Goal: Transaction & Acquisition: Book appointment/travel/reservation

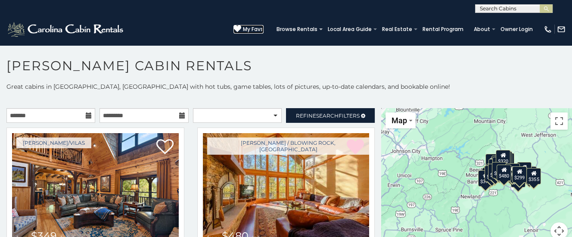
click at [257, 27] on span "My Favs" at bounding box center [253, 29] width 21 height 8
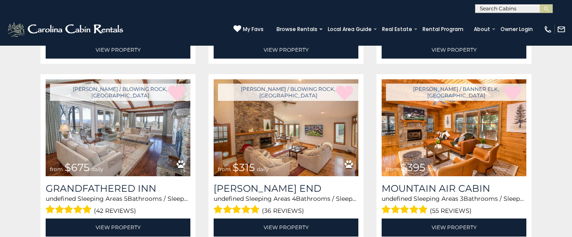
scroll to position [316, 0]
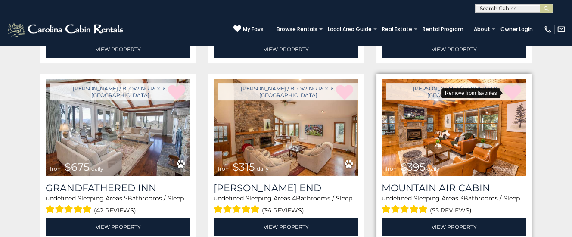
click at [514, 89] on icon at bounding box center [512, 92] width 17 height 17
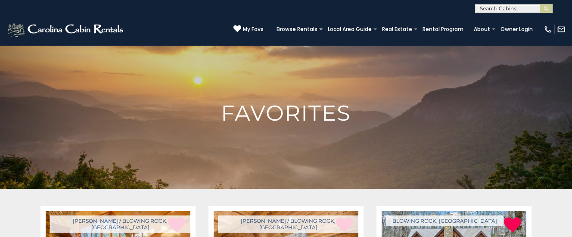
scroll to position [0, 0]
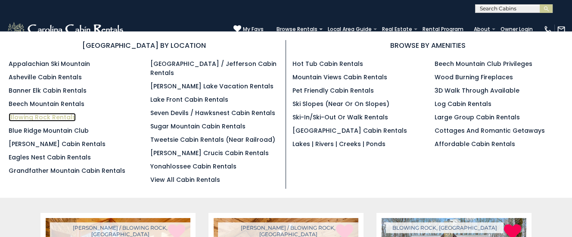
click at [32, 116] on link "Blowing Rock Rentals" at bounding box center [42, 117] width 67 height 9
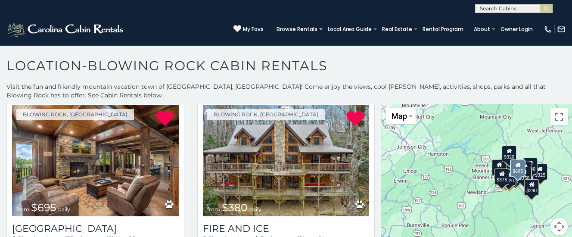
scroll to position [260, 0]
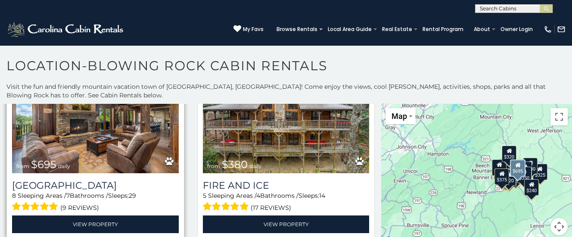
click at [94, 148] on img at bounding box center [95, 117] width 167 height 111
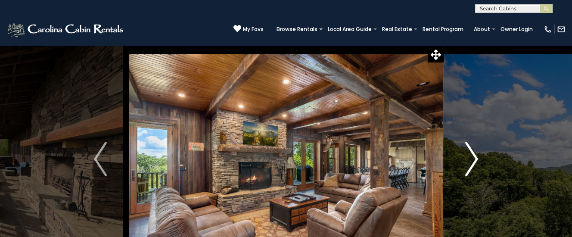
click at [473, 156] on img "Next" at bounding box center [471, 159] width 13 height 34
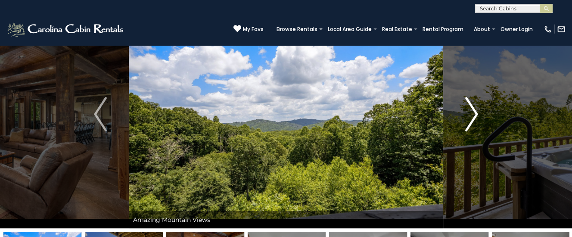
scroll to position [45, 0]
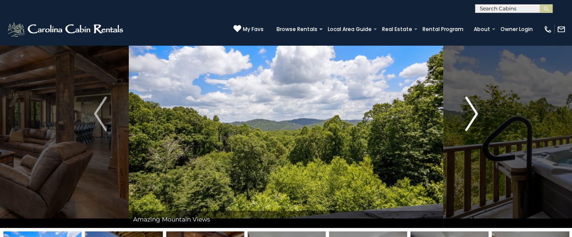
click at [469, 127] on img "Next" at bounding box center [471, 113] width 13 height 34
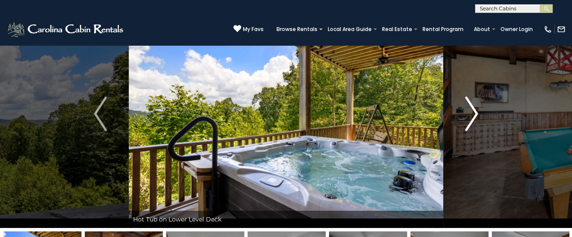
click at [472, 113] on img "Next" at bounding box center [471, 113] width 13 height 34
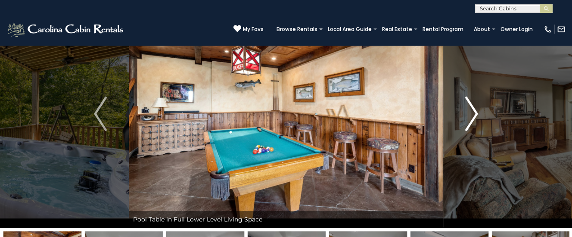
click at [473, 113] on img "Next" at bounding box center [471, 113] width 13 height 34
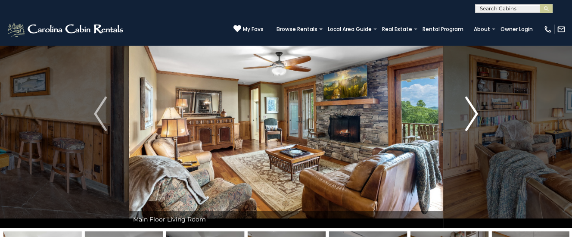
click at [473, 113] on img "Next" at bounding box center [471, 113] width 13 height 34
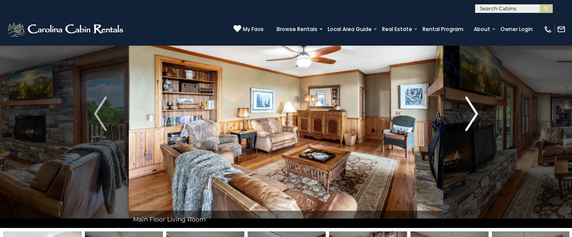
click at [473, 113] on img "Next" at bounding box center [471, 113] width 13 height 34
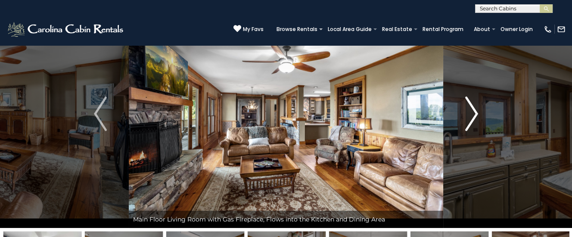
click at [473, 113] on img "Next" at bounding box center [471, 113] width 13 height 34
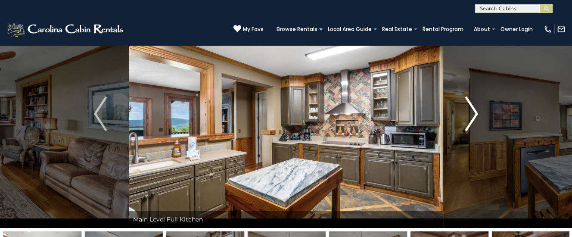
click at [473, 113] on img "Next" at bounding box center [471, 113] width 13 height 34
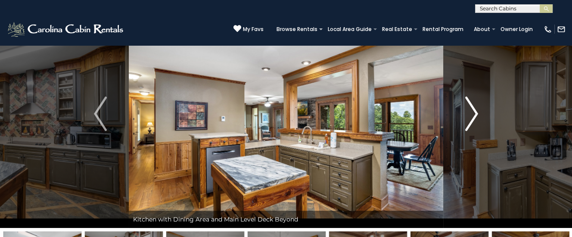
click at [473, 113] on img "Next" at bounding box center [471, 113] width 13 height 34
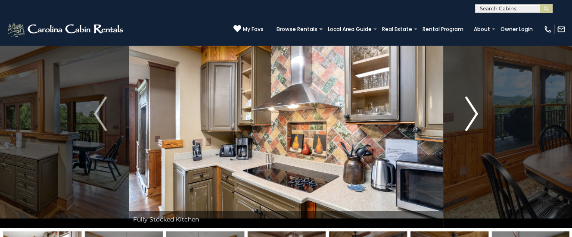
click at [473, 113] on img "Next" at bounding box center [471, 113] width 13 height 34
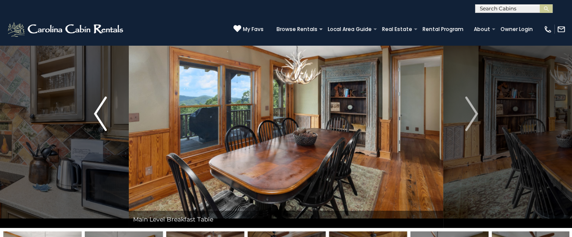
click at [105, 118] on img "Previous" at bounding box center [100, 113] width 13 height 34
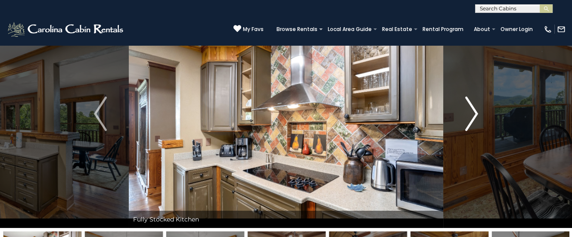
click at [472, 110] on img "Next" at bounding box center [471, 113] width 13 height 34
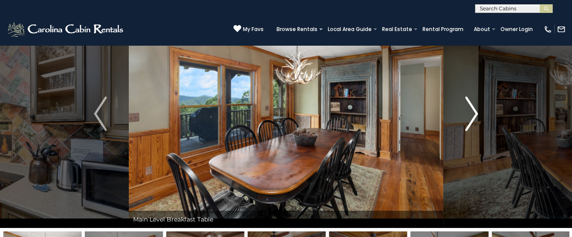
click at [472, 111] on img "Next" at bounding box center [471, 113] width 13 height 34
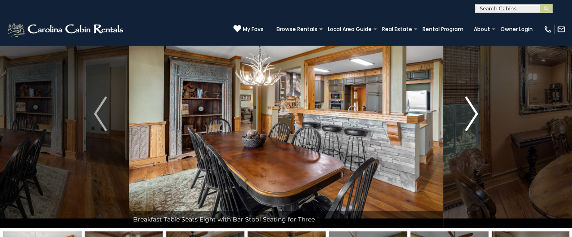
click at [470, 111] on img "Next" at bounding box center [471, 113] width 13 height 34
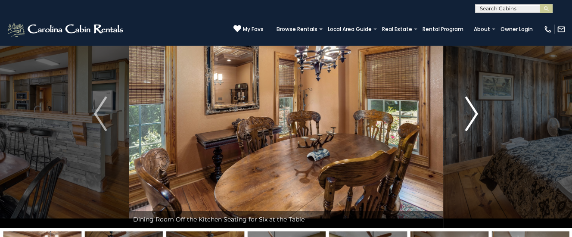
click at [470, 112] on img "Next" at bounding box center [471, 113] width 13 height 34
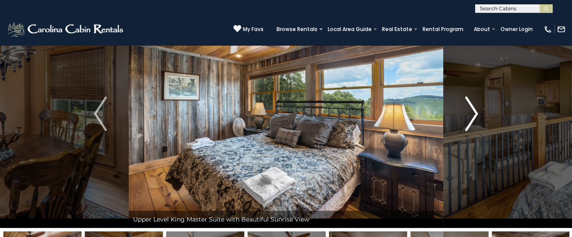
click at [470, 112] on img "Next" at bounding box center [471, 113] width 13 height 34
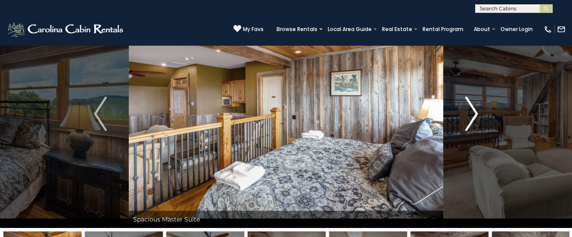
click at [470, 112] on img "Next" at bounding box center [471, 113] width 13 height 34
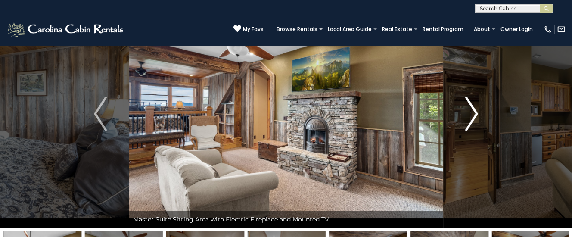
click at [457, 114] on button "Next" at bounding box center [471, 114] width 57 height 228
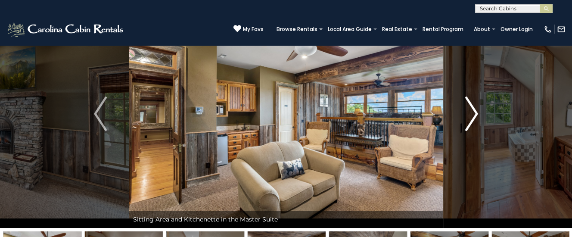
click at [476, 113] on img "Next" at bounding box center [471, 113] width 13 height 34
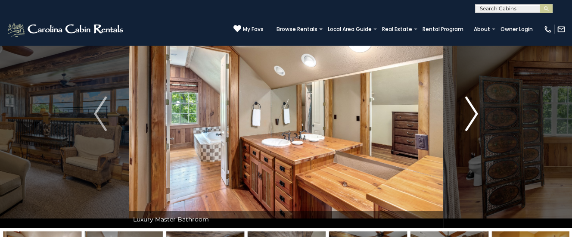
click at [476, 113] on img "Next" at bounding box center [471, 113] width 13 height 34
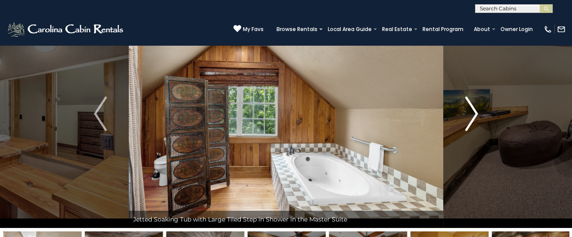
click at [476, 113] on img "Next" at bounding box center [471, 113] width 13 height 34
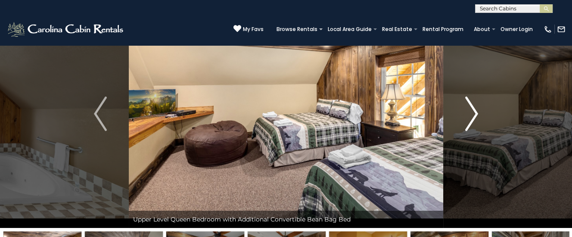
click at [475, 114] on img "Next" at bounding box center [471, 113] width 13 height 34
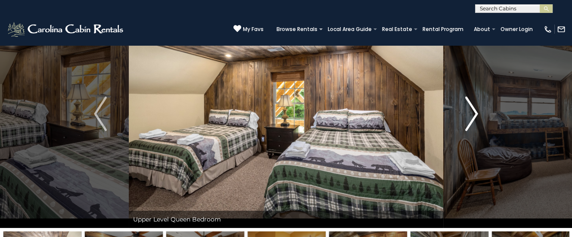
click at [475, 114] on img "Next" at bounding box center [471, 113] width 13 height 34
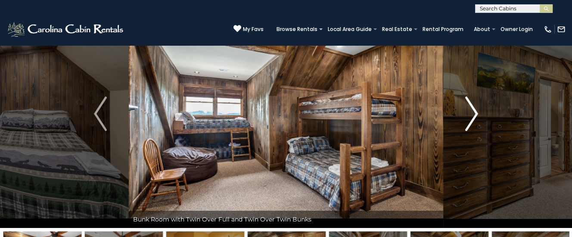
click at [473, 114] on img "Next" at bounding box center [471, 113] width 13 height 34
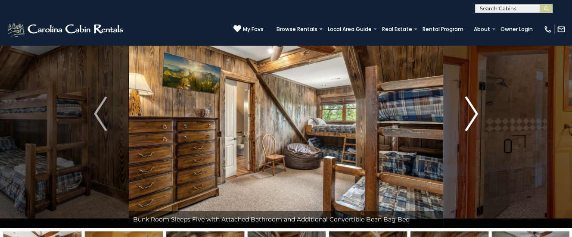
click at [473, 115] on img "Next" at bounding box center [471, 113] width 13 height 34
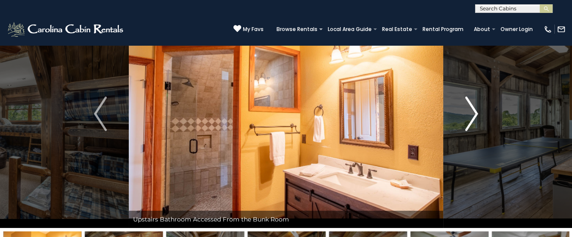
click at [473, 115] on img "Next" at bounding box center [471, 113] width 13 height 34
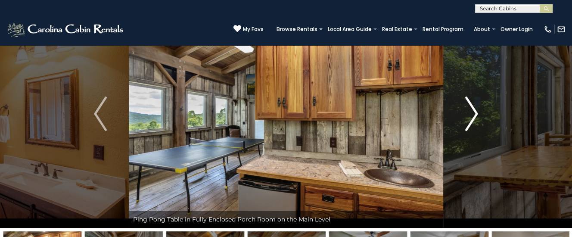
click at [473, 115] on img "Next" at bounding box center [471, 113] width 13 height 34
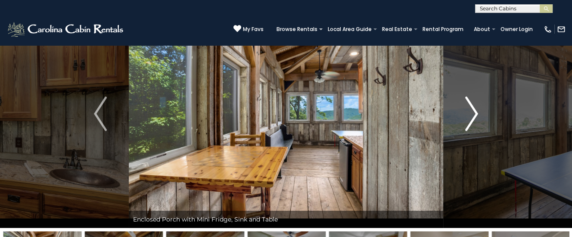
click at [473, 115] on img "Next" at bounding box center [471, 113] width 13 height 34
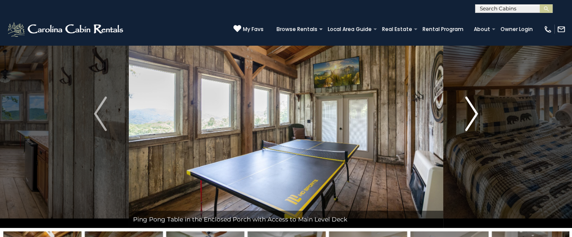
click at [473, 115] on img "Next" at bounding box center [471, 113] width 13 height 34
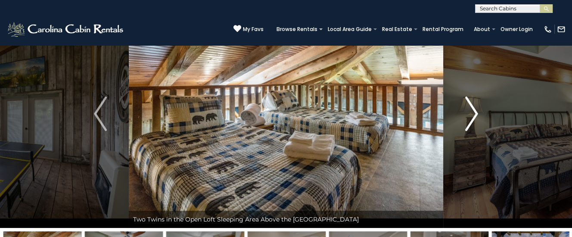
click at [473, 115] on img "Next" at bounding box center [471, 113] width 13 height 34
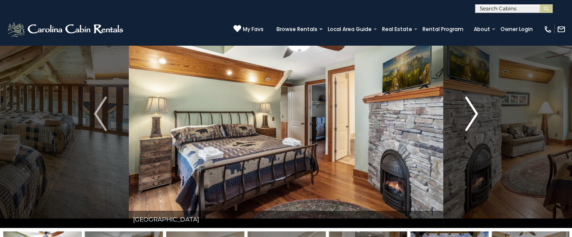
click at [473, 115] on img "Next" at bounding box center [471, 113] width 13 height 34
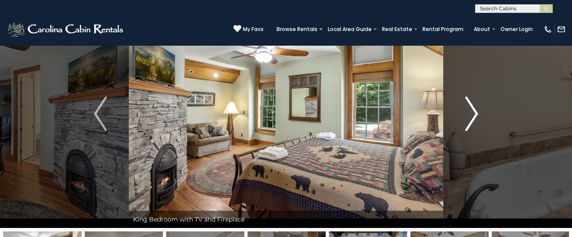
click at [473, 115] on img "Next" at bounding box center [471, 113] width 13 height 34
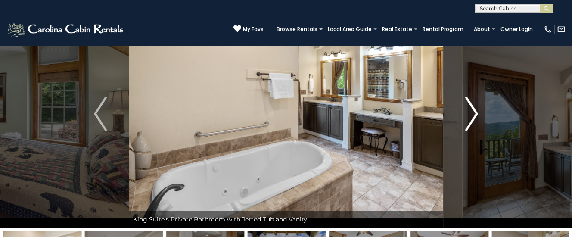
click at [473, 115] on img "Next" at bounding box center [471, 113] width 13 height 34
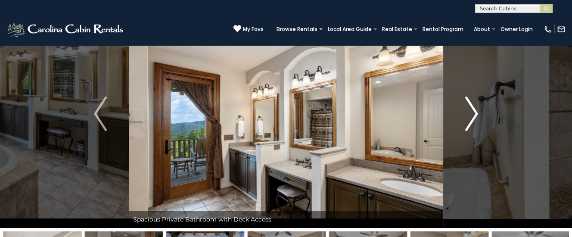
click at [473, 115] on img "Next" at bounding box center [471, 113] width 13 height 34
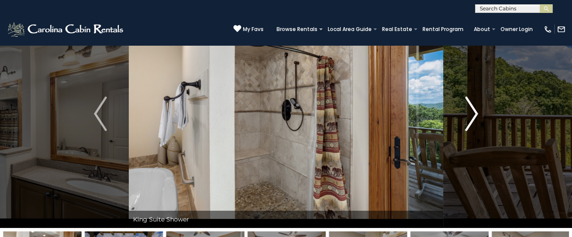
click at [473, 115] on img "Next" at bounding box center [471, 113] width 13 height 34
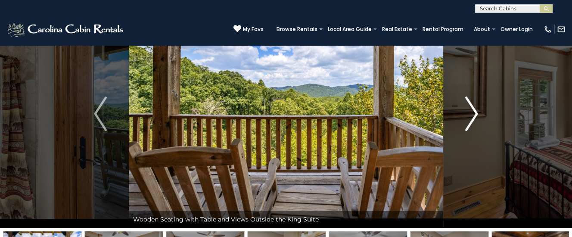
click at [473, 115] on img "Next" at bounding box center [471, 113] width 13 height 34
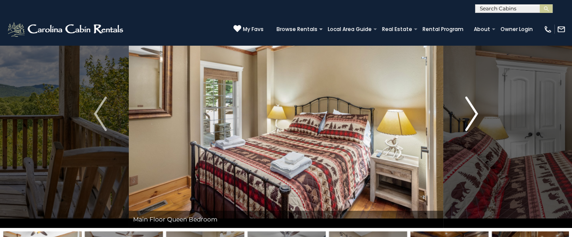
click at [473, 115] on img "Next" at bounding box center [471, 113] width 13 height 34
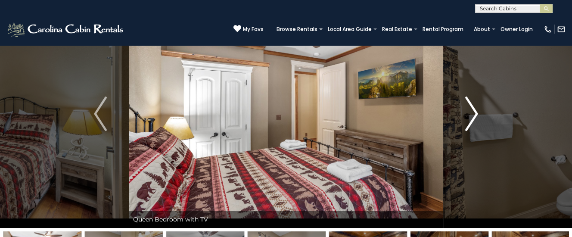
click at [473, 110] on img "Next" at bounding box center [471, 113] width 13 height 34
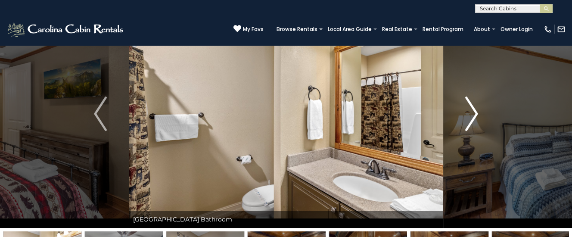
click at [473, 110] on img "Next" at bounding box center [471, 113] width 13 height 34
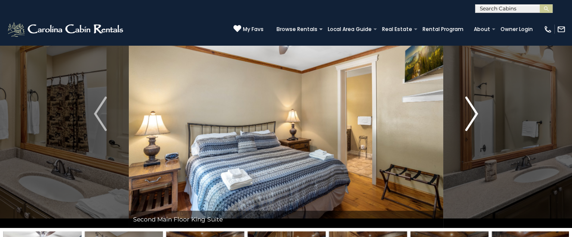
click at [473, 110] on img "Next" at bounding box center [471, 113] width 13 height 34
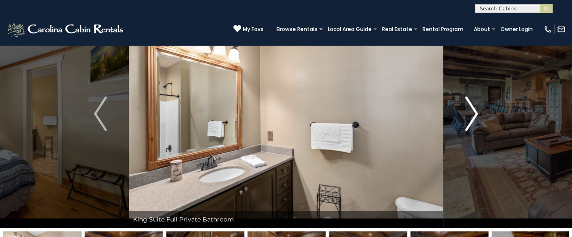
click at [473, 110] on img "Next" at bounding box center [471, 113] width 13 height 34
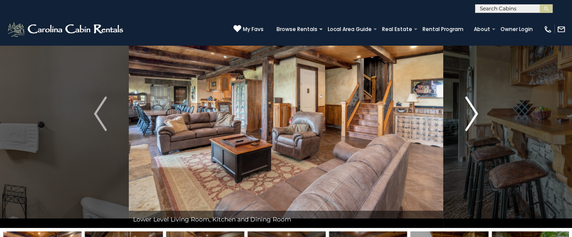
click at [473, 110] on img "Next" at bounding box center [471, 113] width 13 height 34
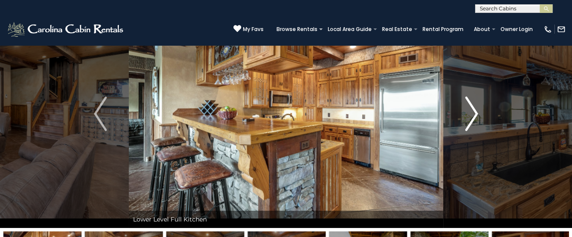
click at [473, 110] on img "Next" at bounding box center [471, 113] width 13 height 34
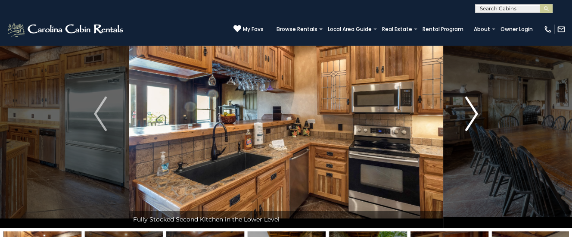
click at [473, 110] on img "Next" at bounding box center [471, 113] width 13 height 34
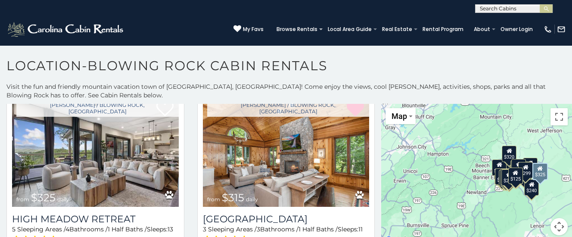
scroll to position [824, 0]
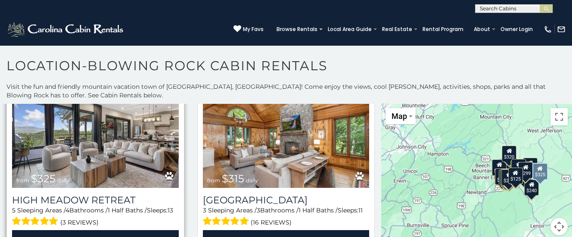
click at [78, 136] on img at bounding box center [95, 131] width 167 height 111
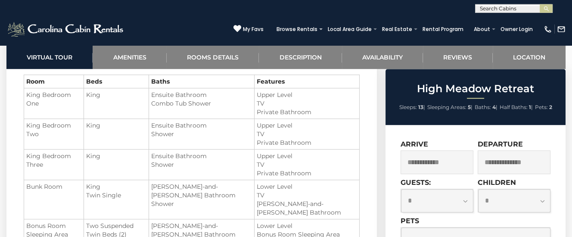
scroll to position [1039, 0]
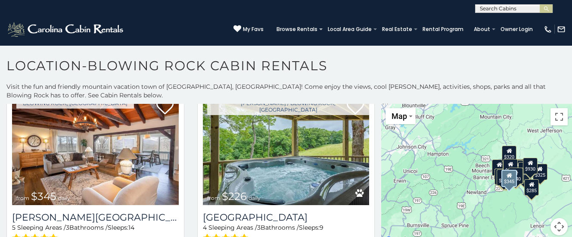
scroll to position [1952, 0]
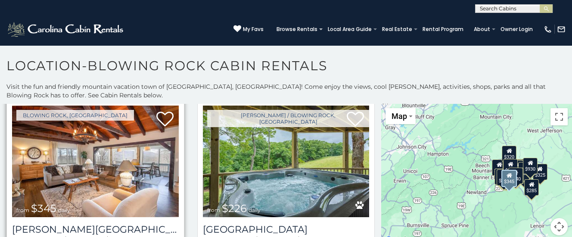
click at [65, 161] on img at bounding box center [95, 160] width 167 height 111
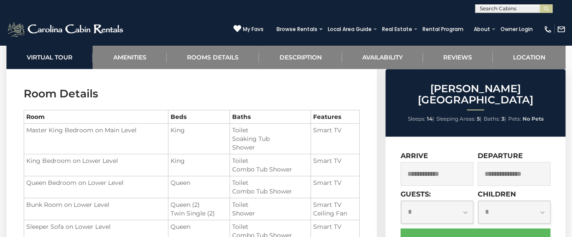
scroll to position [994, 0]
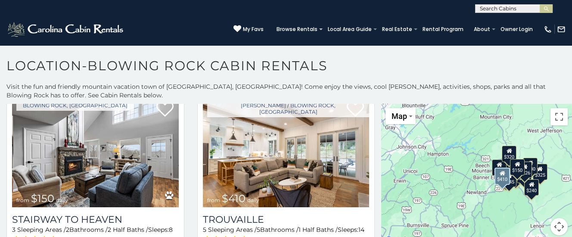
scroll to position [2169, 0]
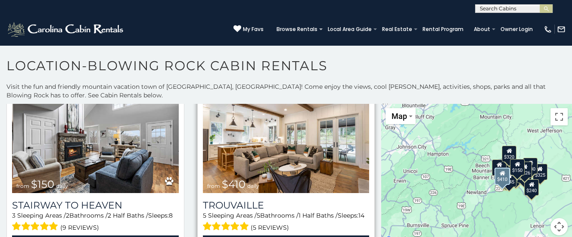
click at [300, 151] on img at bounding box center [286, 136] width 167 height 111
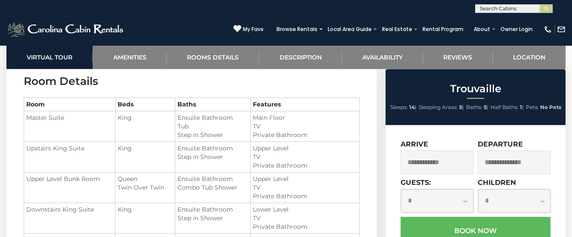
scroll to position [1130, 0]
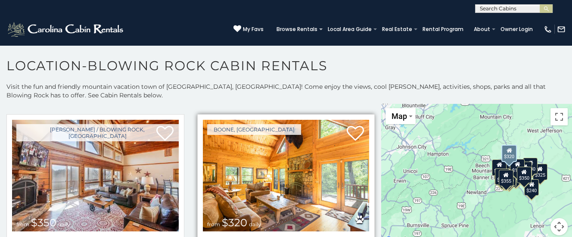
scroll to position [2516, 0]
click at [274, 143] on img at bounding box center [286, 175] width 167 height 111
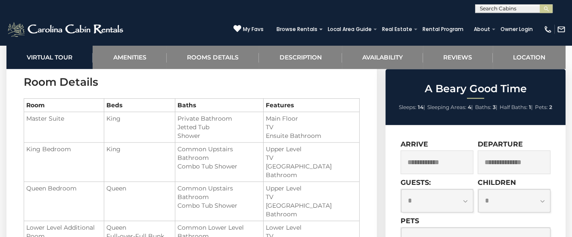
scroll to position [904, 0]
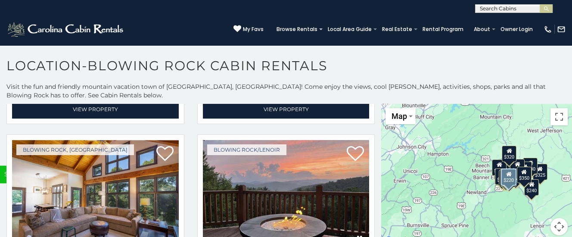
scroll to position [2733, 0]
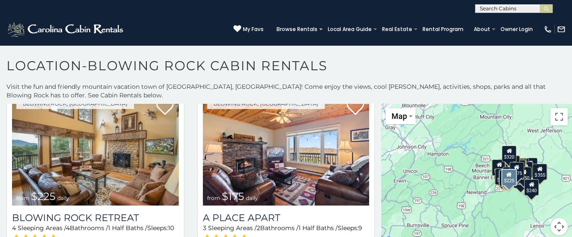
scroll to position [2950, 0]
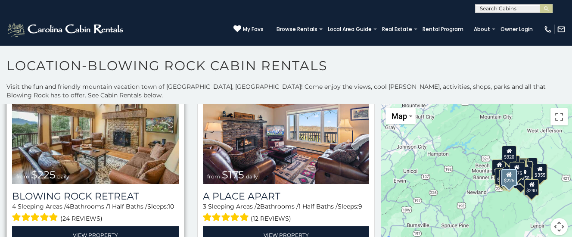
click at [68, 147] on img at bounding box center [95, 127] width 167 height 111
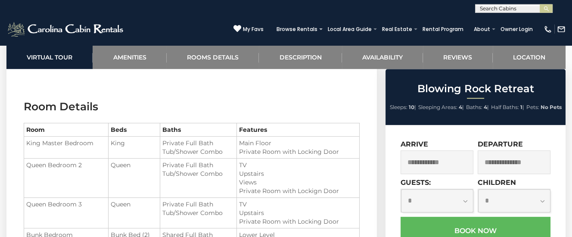
scroll to position [949, 0]
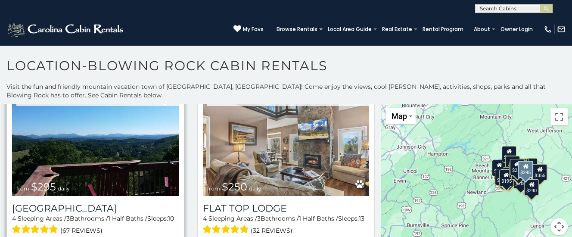
scroll to position [3721, 0]
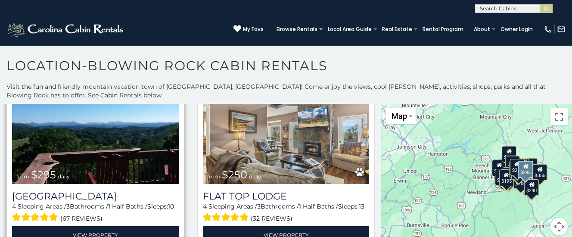
click at [106, 146] on img at bounding box center [95, 127] width 167 height 111
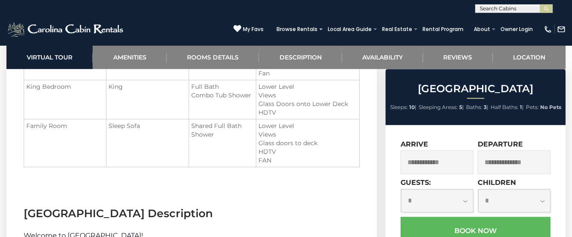
scroll to position [1039, 0]
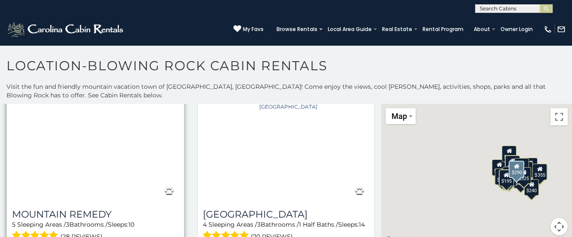
scroll to position [3331, 0]
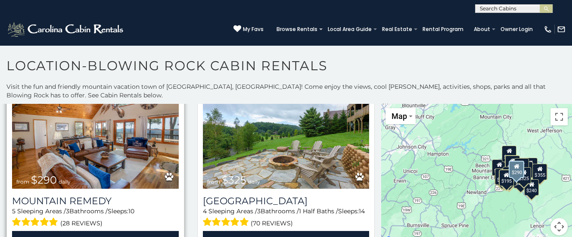
click at [109, 145] on img at bounding box center [95, 132] width 167 height 111
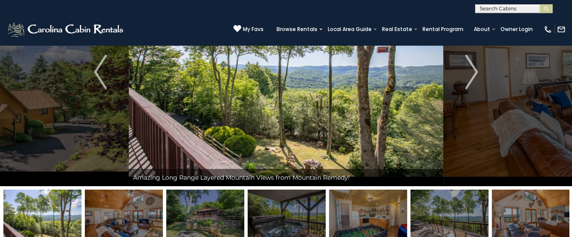
scroll to position [90, 0]
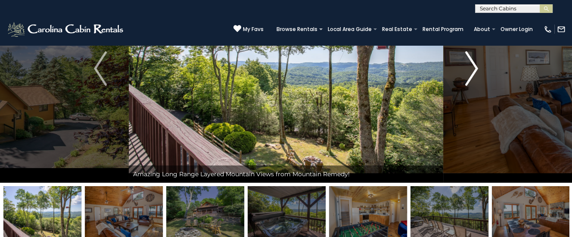
click at [475, 68] on img "Next" at bounding box center [471, 68] width 13 height 34
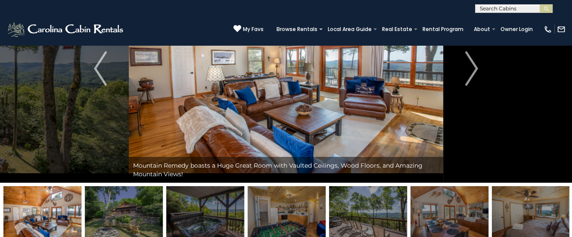
scroll to position [45, 0]
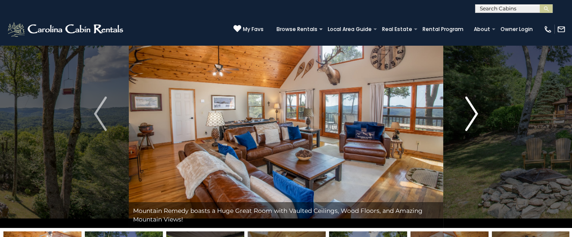
click at [475, 112] on img "Next" at bounding box center [471, 113] width 13 height 34
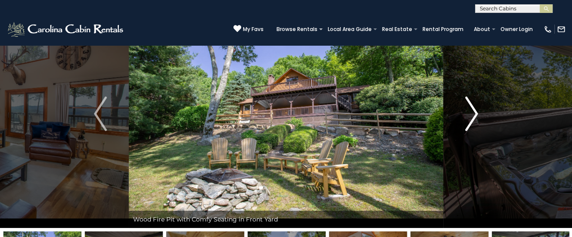
click at [473, 112] on img "Next" at bounding box center [471, 113] width 13 height 34
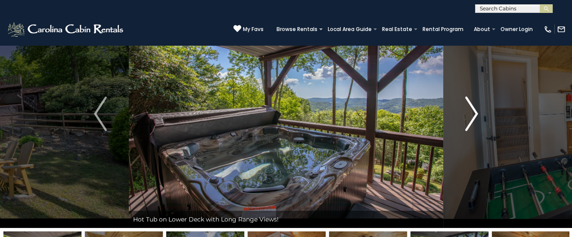
click at [473, 113] on img "Next" at bounding box center [471, 113] width 13 height 34
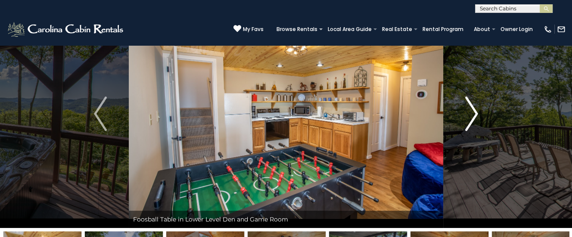
click at [473, 113] on img "Next" at bounding box center [471, 113] width 13 height 34
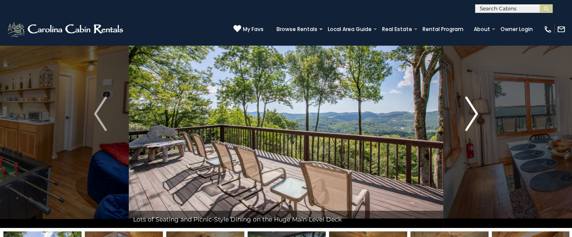
click at [473, 113] on img "Next" at bounding box center [471, 113] width 13 height 34
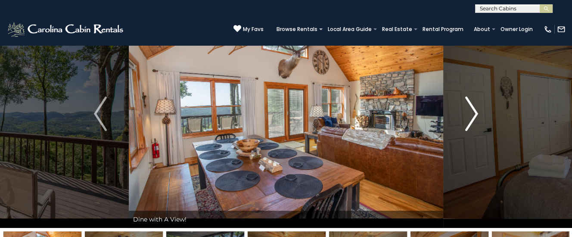
click at [473, 113] on img "Next" at bounding box center [471, 113] width 13 height 34
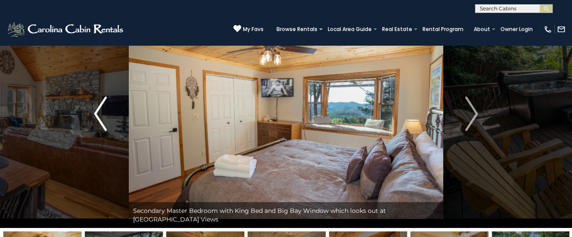
click at [108, 112] on button "Previous" at bounding box center [100, 114] width 57 height 228
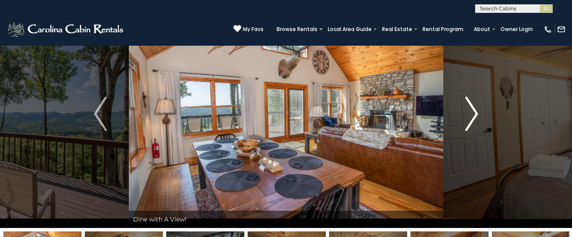
click at [468, 111] on img "Next" at bounding box center [471, 113] width 13 height 34
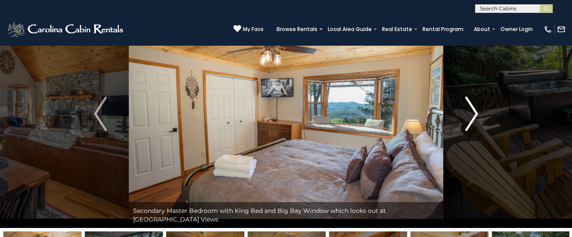
click at [470, 112] on img "Next" at bounding box center [471, 113] width 13 height 34
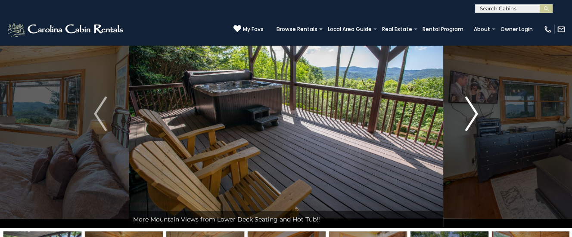
click at [470, 112] on img "Next" at bounding box center [471, 113] width 13 height 34
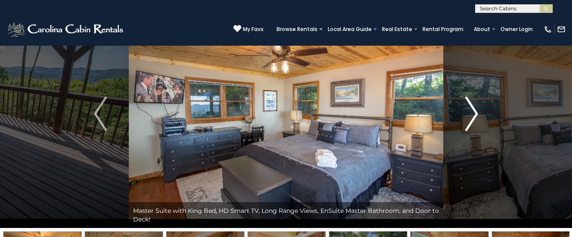
click at [470, 112] on img "Next" at bounding box center [471, 113] width 13 height 34
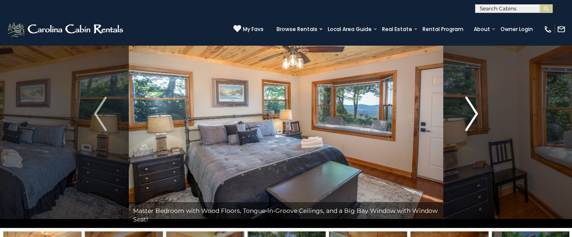
click at [470, 112] on img "Next" at bounding box center [471, 113] width 13 height 34
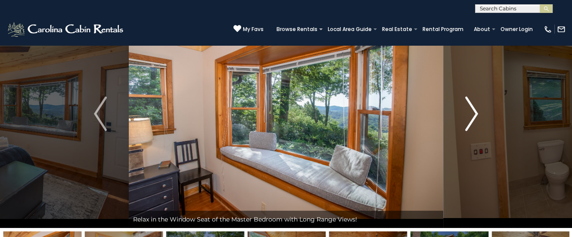
click at [470, 112] on img "Next" at bounding box center [471, 113] width 13 height 34
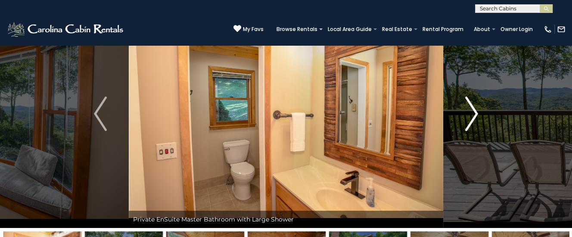
click at [470, 112] on img "Next" at bounding box center [471, 113] width 13 height 34
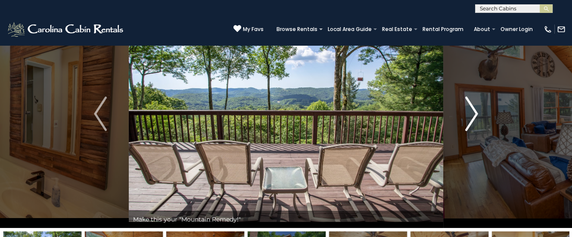
click at [470, 112] on img "Next" at bounding box center [471, 113] width 13 height 34
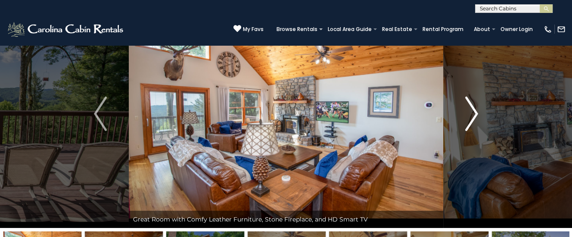
click at [470, 112] on img "Next" at bounding box center [471, 113] width 13 height 34
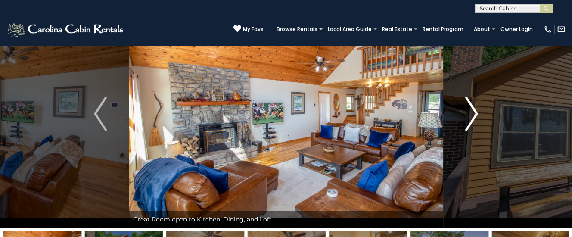
click at [470, 112] on img "Next" at bounding box center [471, 113] width 13 height 34
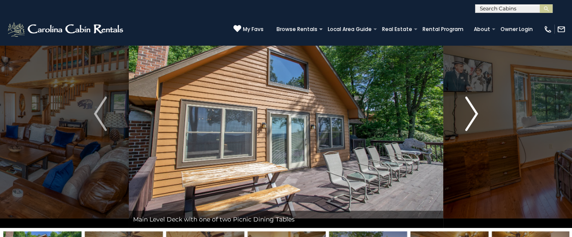
click at [470, 112] on img "Next" at bounding box center [471, 113] width 13 height 34
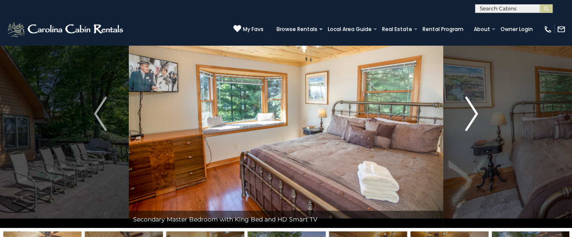
click at [470, 112] on img "Next" at bounding box center [471, 113] width 13 height 34
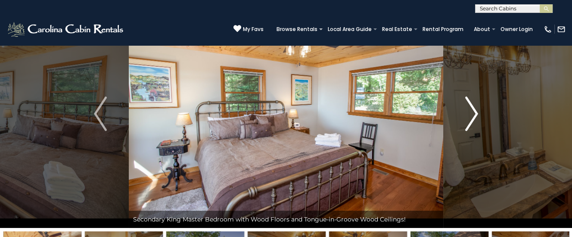
click at [470, 112] on img "Next" at bounding box center [471, 113] width 13 height 34
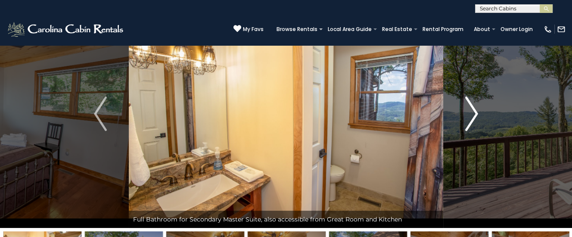
click at [470, 112] on img "Next" at bounding box center [471, 113] width 13 height 34
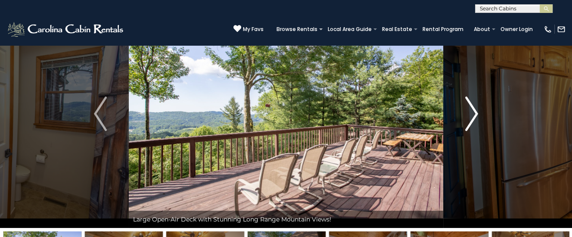
click at [470, 112] on img "Next" at bounding box center [471, 113] width 13 height 34
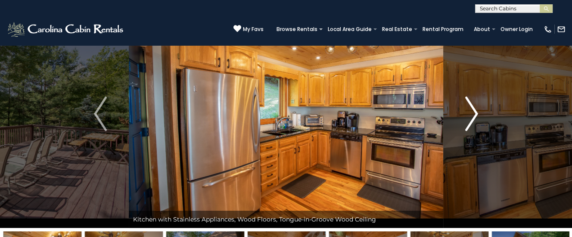
click at [470, 112] on img "Next" at bounding box center [471, 113] width 13 height 34
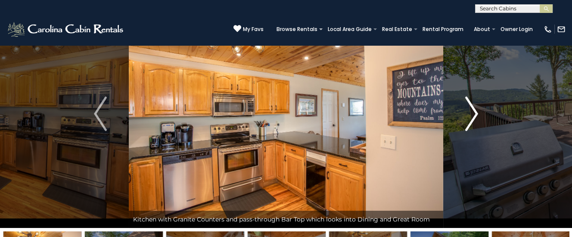
click at [470, 112] on img "Next" at bounding box center [471, 113] width 13 height 34
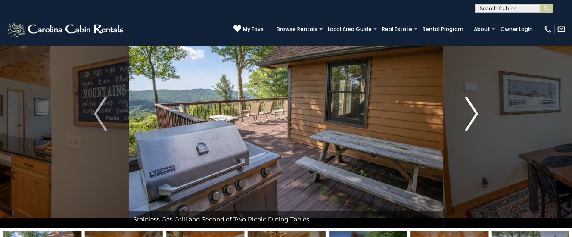
click at [470, 112] on img "Next" at bounding box center [471, 113] width 13 height 34
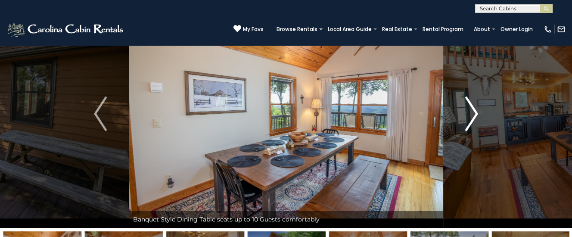
click at [470, 112] on img "Next" at bounding box center [471, 113] width 13 height 34
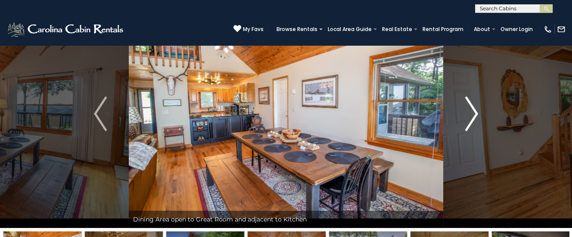
click at [470, 112] on img "Next" at bounding box center [471, 113] width 13 height 34
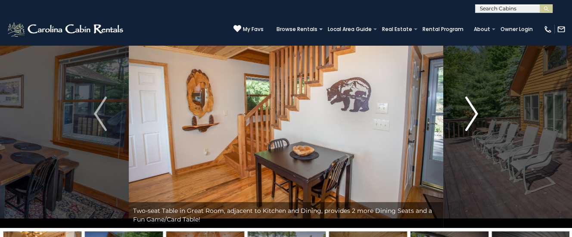
click at [470, 112] on img "Next" at bounding box center [471, 113] width 13 height 34
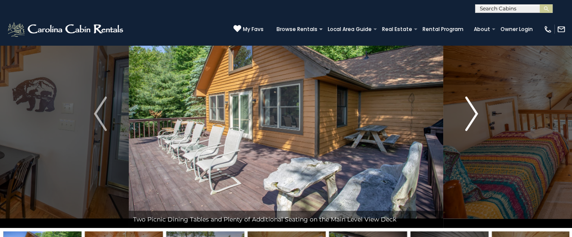
click at [470, 112] on img "Next" at bounding box center [471, 113] width 13 height 34
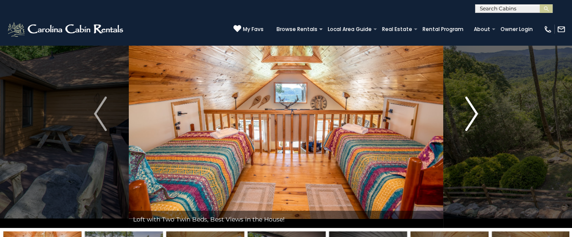
click at [470, 112] on img "Next" at bounding box center [471, 113] width 13 height 34
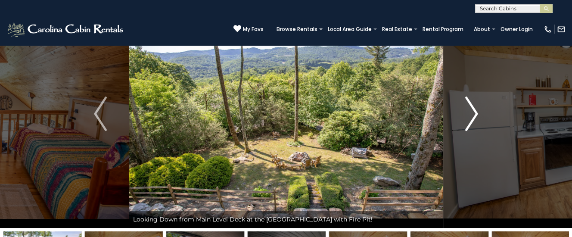
click at [470, 112] on img "Next" at bounding box center [471, 113] width 13 height 34
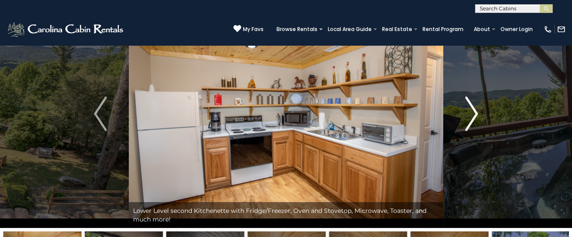
click at [470, 112] on img "Next" at bounding box center [471, 113] width 13 height 34
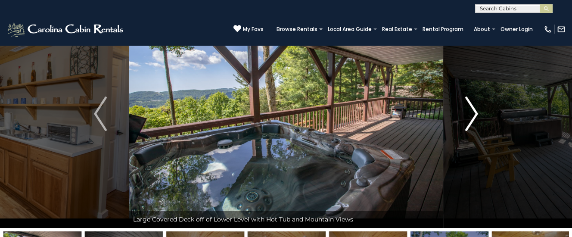
click at [470, 112] on img "Next" at bounding box center [471, 113] width 13 height 34
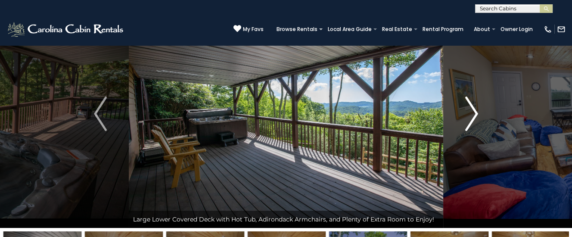
click at [470, 112] on img "Next" at bounding box center [471, 113] width 13 height 34
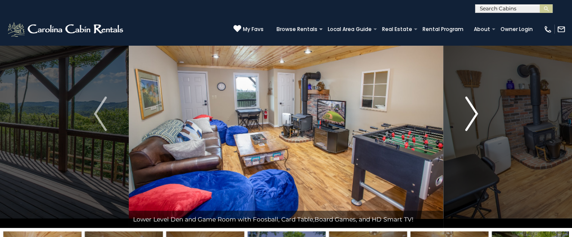
click at [470, 112] on img "Next" at bounding box center [471, 113] width 13 height 34
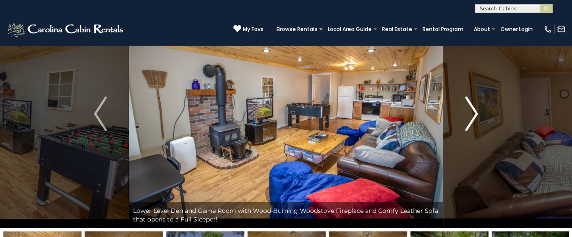
click at [470, 112] on img "Next" at bounding box center [471, 113] width 13 height 34
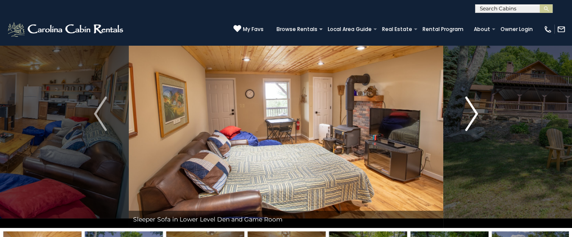
click at [470, 112] on img "Next" at bounding box center [471, 113] width 13 height 34
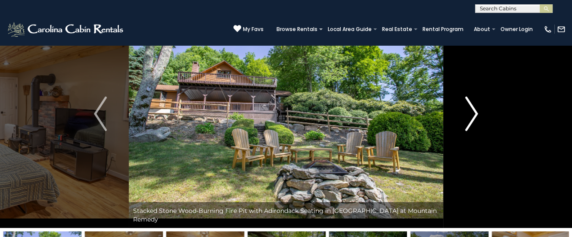
click at [470, 112] on img "Next" at bounding box center [471, 113] width 13 height 34
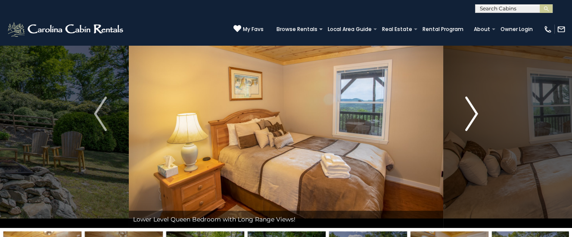
click at [470, 112] on img "Next" at bounding box center [471, 113] width 13 height 34
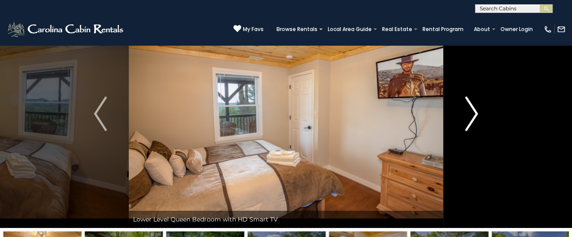
click at [470, 112] on img "Next" at bounding box center [471, 113] width 13 height 34
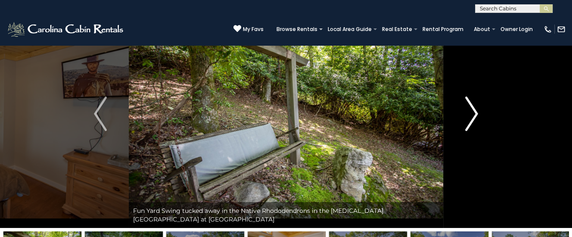
click at [470, 112] on img "Next" at bounding box center [471, 113] width 13 height 34
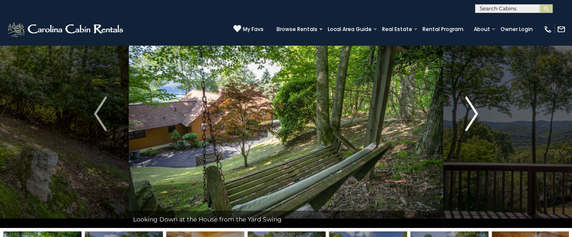
click at [470, 112] on img "Next" at bounding box center [471, 113] width 13 height 34
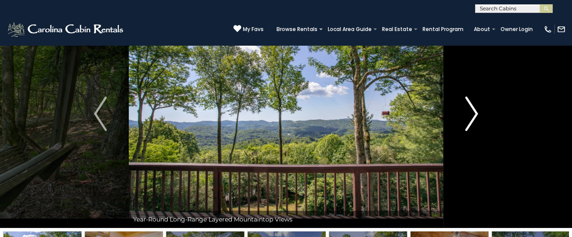
click at [470, 112] on img "Next" at bounding box center [471, 113] width 13 height 34
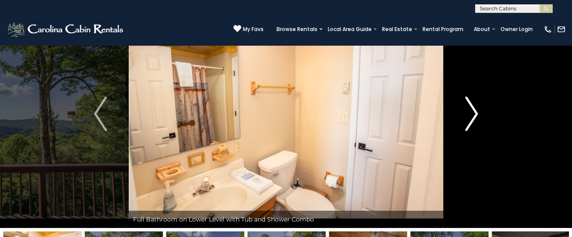
click at [470, 112] on img "Next" at bounding box center [471, 113] width 13 height 34
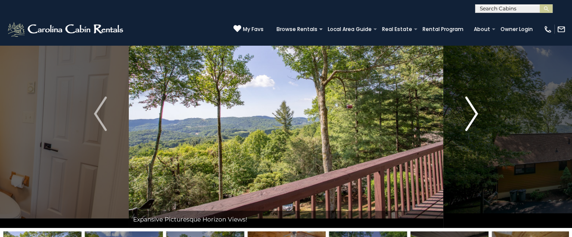
click at [470, 112] on img "Next" at bounding box center [471, 113] width 13 height 34
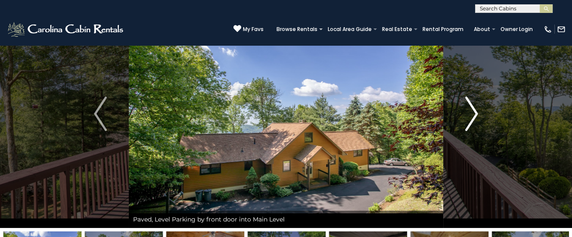
click at [470, 112] on img "Next" at bounding box center [471, 113] width 13 height 34
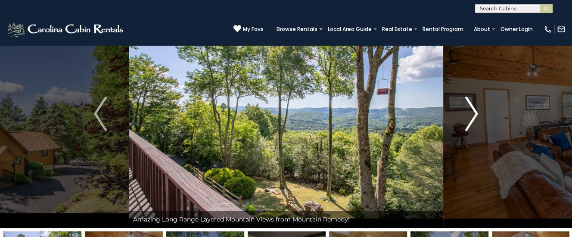
click at [470, 112] on img "Next" at bounding box center [471, 113] width 13 height 34
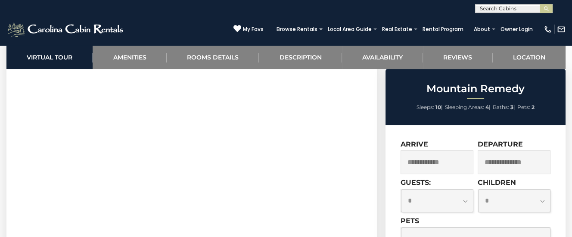
scroll to position [362, 0]
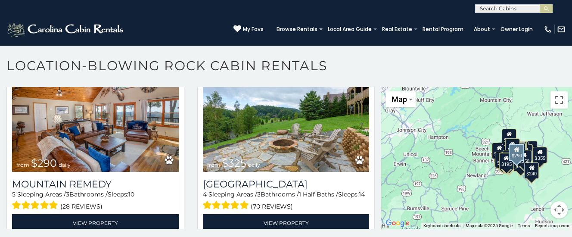
scroll to position [3288, 0]
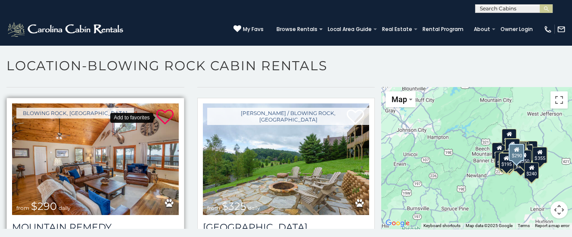
click at [162, 108] on icon at bounding box center [164, 116] width 17 height 17
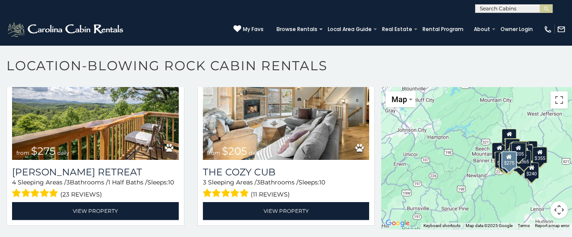
scroll to position [4459, 0]
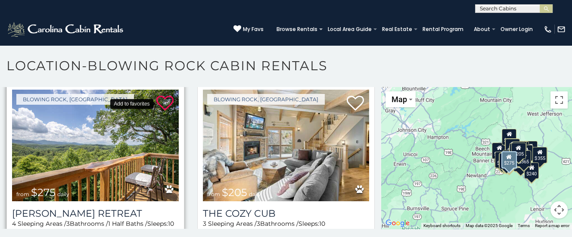
click at [165, 96] on icon at bounding box center [164, 103] width 17 height 17
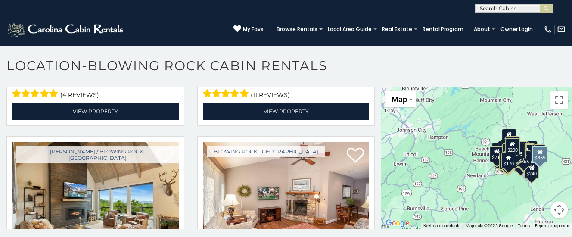
scroll to position [5543, 0]
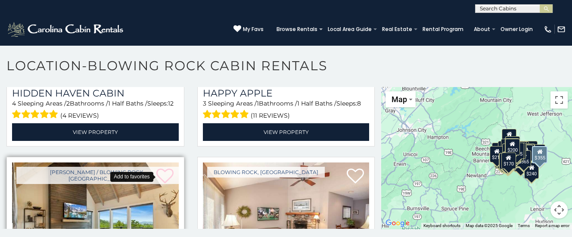
click at [167, 167] on icon at bounding box center [164, 175] width 17 height 17
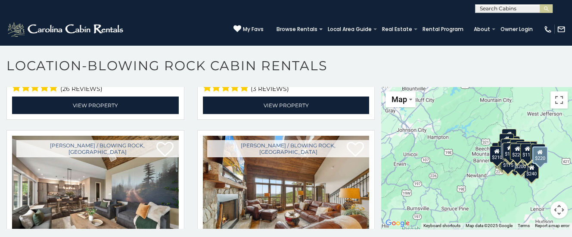
scroll to position [10628, 0]
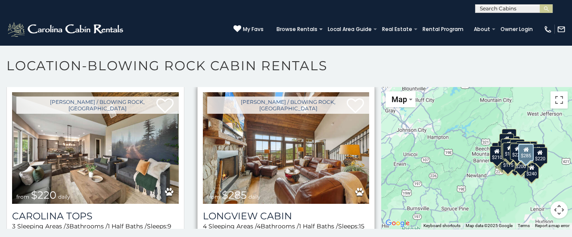
click at [285, 145] on img at bounding box center [286, 147] width 167 height 111
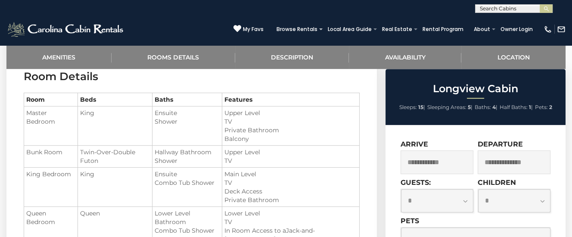
scroll to position [678, 0]
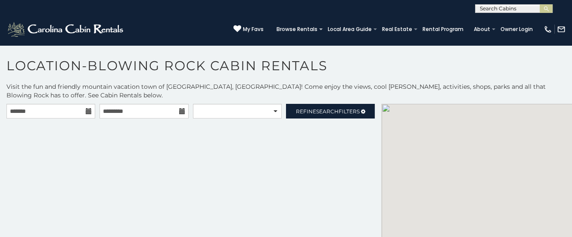
scroll to position [17, 0]
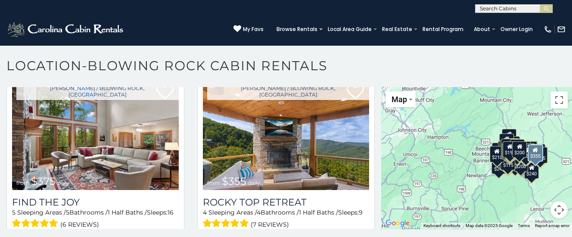
scroll to position [11348, 0]
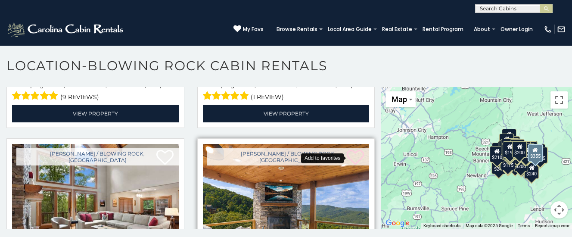
click at [356, 149] on icon at bounding box center [354, 157] width 17 height 17
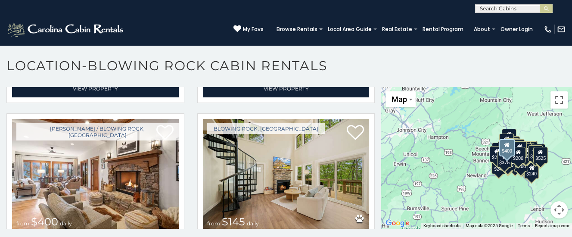
scroll to position [11739, 0]
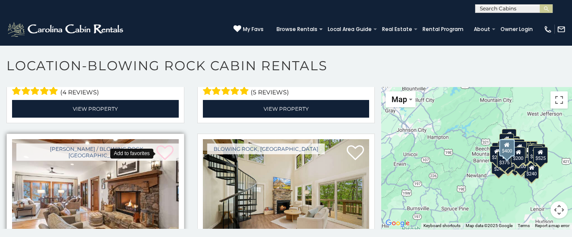
click at [163, 144] on icon at bounding box center [164, 152] width 17 height 17
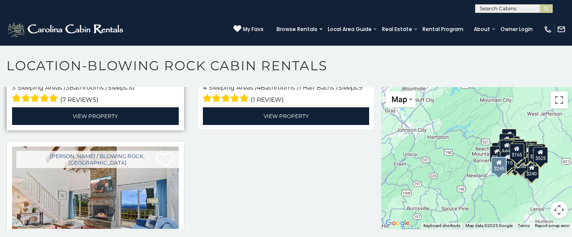
scroll to position [12563, 0]
